Goal: Information Seeking & Learning: Find specific fact

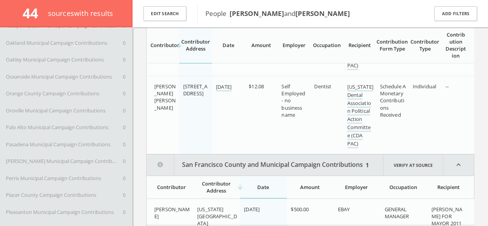
scroll to position [3720, 0]
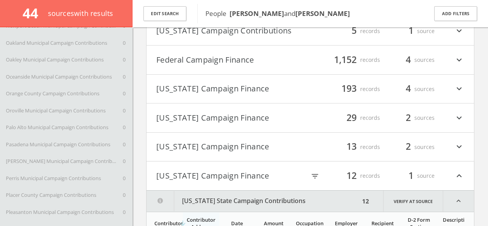
click at [228, 58] on button "Federal Campaign Finance" at bounding box center [233, 59] width 154 height 13
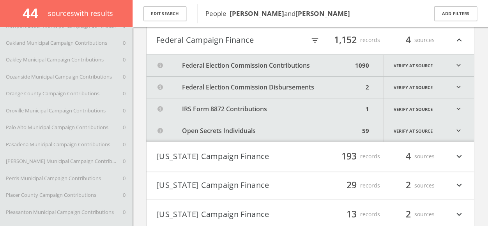
click at [238, 66] on button "Federal Election Commission Contributions" at bounding box center [250, 65] width 206 height 21
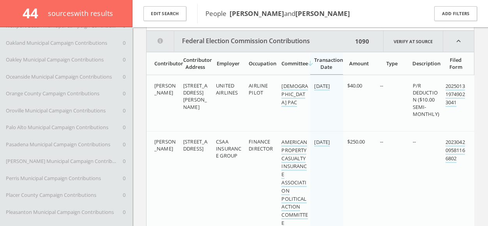
scroll to position [3768, 0]
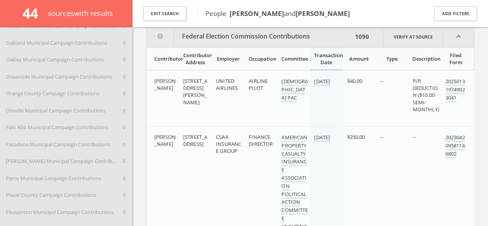
click at [193, 62] on div "Contributor Address" at bounding box center [195, 59] width 24 height 14
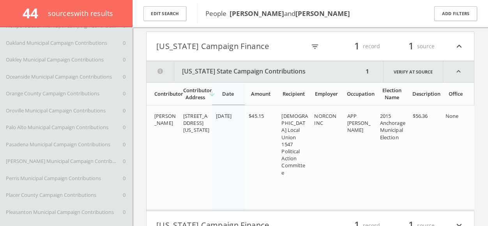
scroll to position [0, 0]
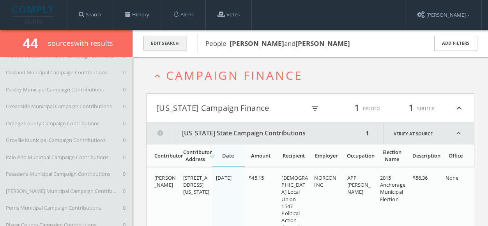
click at [170, 43] on button "Edit Search" at bounding box center [164, 43] width 43 height 15
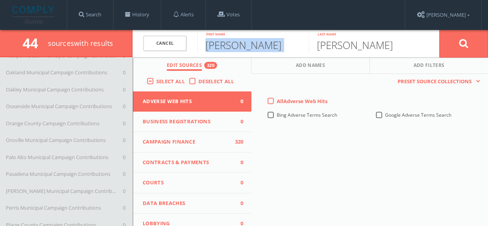
drag, startPoint x: 256, startPoint y: 53, endPoint x: 194, endPoint y: 47, distance: 62.7
click at [194, 47] on form "Cancel [PERSON_NAME] First name [PERSON_NAME] Last name Cancel" at bounding box center [310, 43] width 355 height 27
click at [339, 46] on input "[PERSON_NAME]" at bounding box center [364, 43] width 111 height 20
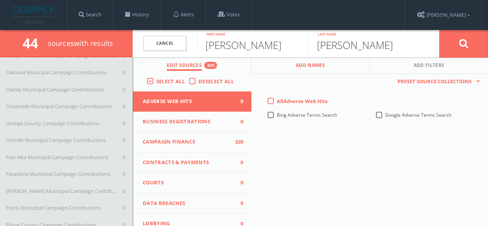
type input "[PERSON_NAME]"
click at [323, 70] on button "Add Names" at bounding box center [310, 65] width 118 height 17
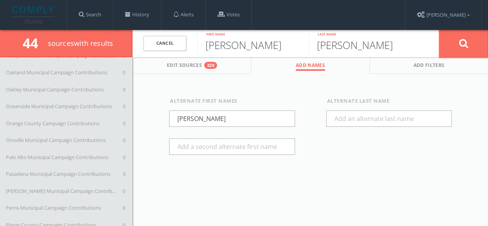
click at [469, 46] on button at bounding box center [463, 44] width 49 height 28
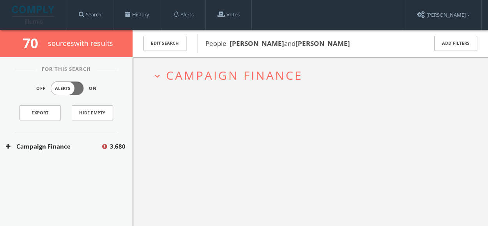
click at [472, 67] on h2 "expand_more Campaign Finance" at bounding box center [310, 75] width 328 height 36
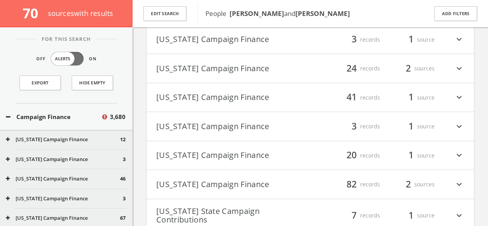
scroll to position [1082, 0]
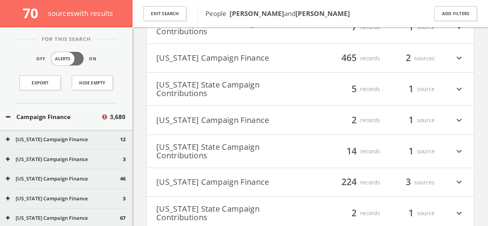
click at [301, 205] on button "[US_STATE] State Campaign Contributions" at bounding box center [233, 213] width 154 height 17
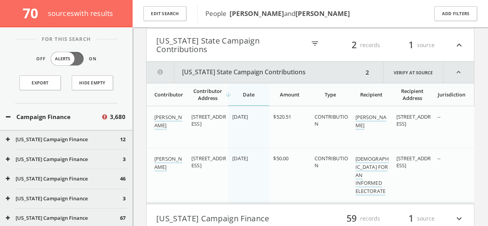
scroll to position [1255, 0]
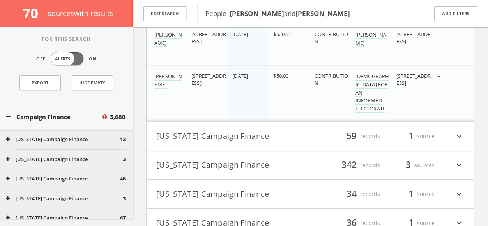
click at [249, 130] on button "[US_STATE] Campaign Finance" at bounding box center [233, 136] width 154 height 13
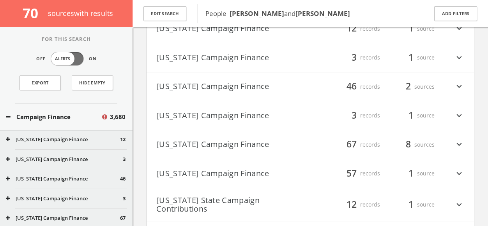
scroll to position [156, 0]
